Goal: Task Accomplishment & Management: Use online tool/utility

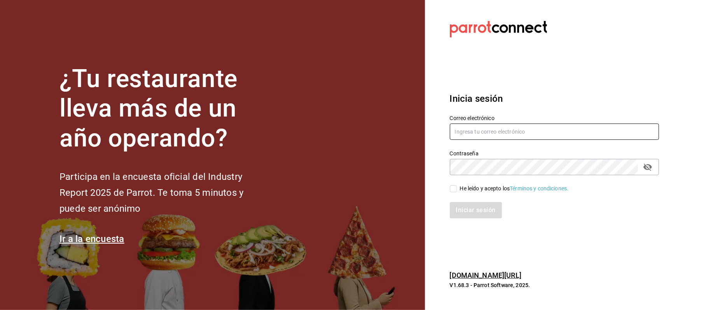
type input "[EMAIL_ADDRESS][PERSON_NAME][DOMAIN_NAME]"
click at [456, 187] on input "He leído y acepto los Términos y condiciones." at bounding box center [453, 189] width 7 height 7
checkbox input "true"
click at [469, 207] on button "Iniciar sesión" at bounding box center [476, 210] width 53 height 16
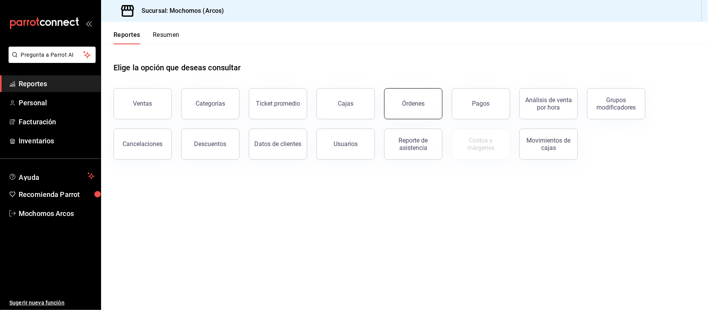
click at [434, 114] on button "Órdenes" at bounding box center [413, 103] width 58 height 31
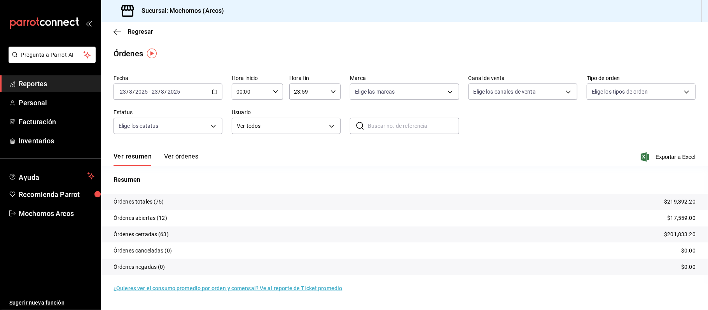
click at [215, 92] on icon "button" at bounding box center [214, 91] width 5 height 5
click at [157, 204] on span "Rango de fechas" at bounding box center [150, 203] width 60 height 8
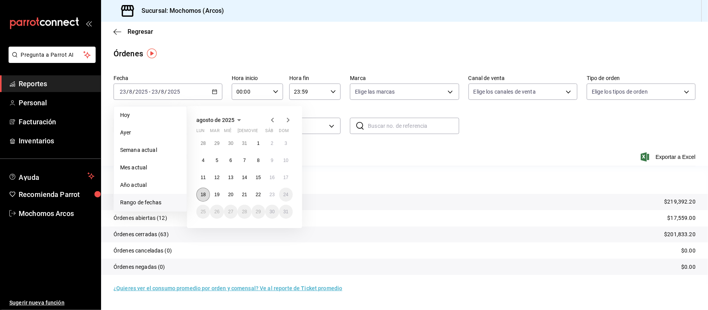
click at [206, 195] on abbr "18" at bounding box center [203, 194] width 5 height 5
click at [257, 195] on abbr "22" at bounding box center [258, 194] width 5 height 5
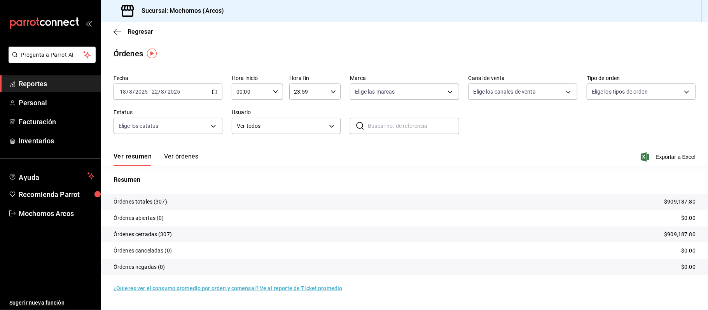
click at [338, 93] on div "23:59 Hora fin" at bounding box center [314, 92] width 51 height 16
click at [301, 152] on button "02" at bounding box center [302, 149] width 23 height 16
type input "02:59"
drag, startPoint x: 302, startPoint y: 142, endPoint x: 369, endPoint y: 176, distance: 75.1
click at [304, 145] on button "02" at bounding box center [302, 149] width 23 height 16
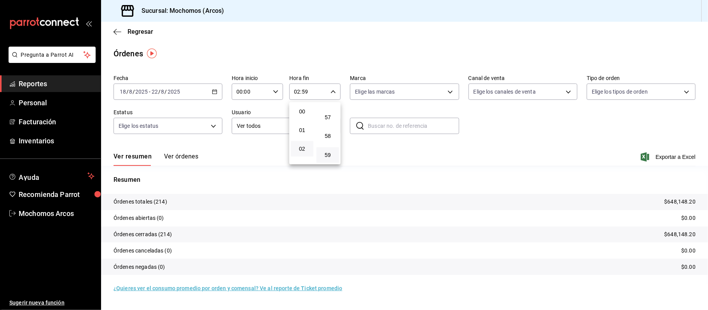
click at [427, 198] on div at bounding box center [354, 155] width 708 height 310
click at [335, 130] on body "Pregunta a Parrot AI Reportes Personal Facturación Inventarios Ayuda Recomienda…" at bounding box center [354, 155] width 708 height 310
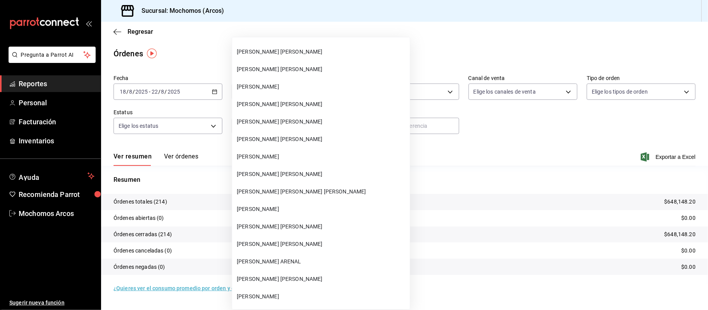
scroll to position [20453, 0]
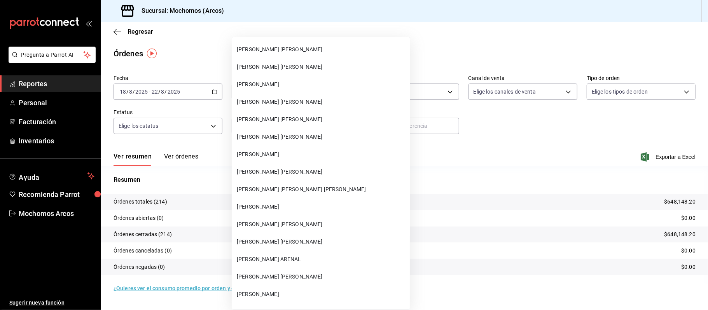
click at [304, 244] on span "ARTURO RODEA BONIFACIO" at bounding box center [322, 242] width 170 height 8
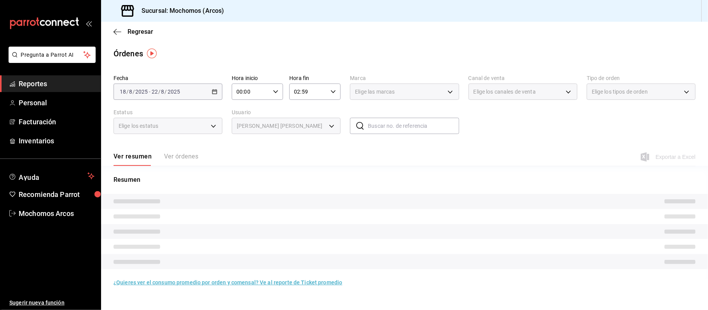
type input "b17dfec6-1d31-4a9c-a4ff-8f06f7d5546b"
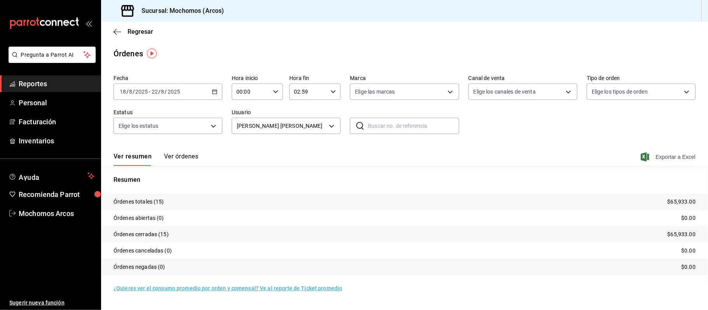
click at [661, 161] on span "Exportar a Excel" at bounding box center [669, 156] width 53 height 9
click at [212, 93] on icon "button" at bounding box center [214, 91] width 5 height 5
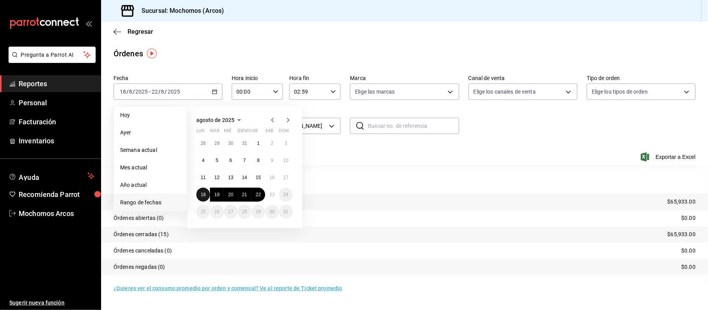
click at [201, 195] on abbr "18" at bounding box center [203, 194] width 5 height 5
click at [270, 198] on button "23" at bounding box center [272, 195] width 14 height 14
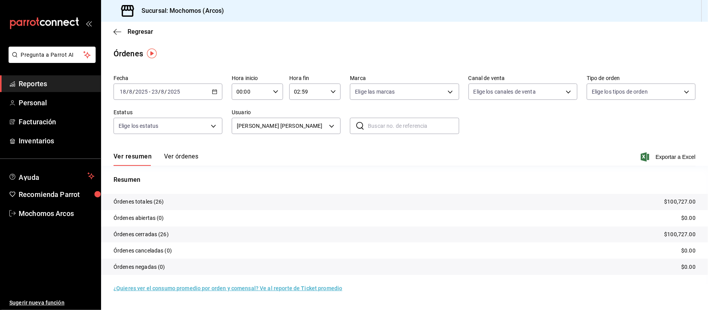
click at [334, 95] on div "02:59 Hora fin" at bounding box center [314, 92] width 51 height 16
click at [333, 95] on div at bounding box center [354, 155] width 708 height 310
click at [218, 97] on div "2025-08-18 18 / 8 / 2025 - 2025-08-23 23 / 8 / 2025" at bounding box center [168, 92] width 109 height 16
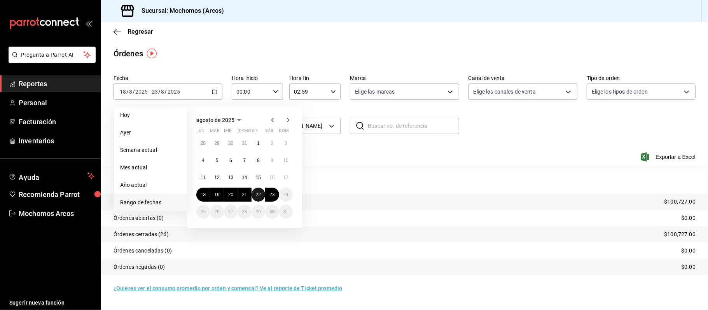
click at [262, 192] on button "22" at bounding box center [259, 195] width 14 height 14
click at [384, 205] on tr "Órdenes totales (26) $100,727.00" at bounding box center [404, 202] width 607 height 16
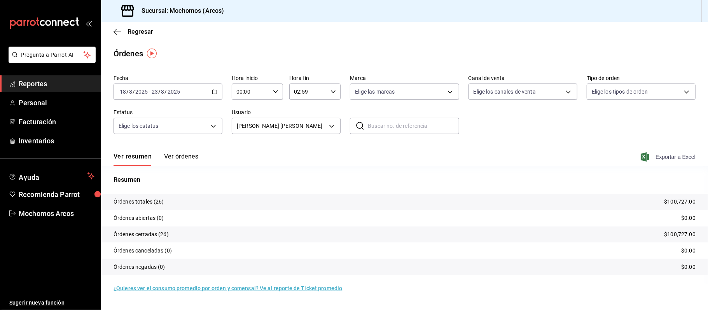
click at [676, 156] on span "Exportar a Excel" at bounding box center [669, 156] width 53 height 9
